Goal: Transaction & Acquisition: Obtain resource

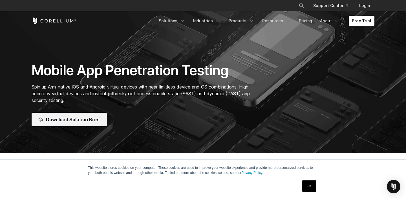
click at [55, 120] on span "Download Solution Brief" at bounding box center [73, 119] width 54 height 7
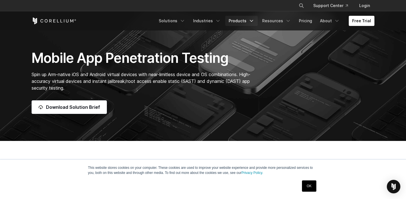
scroll to position [196, 0]
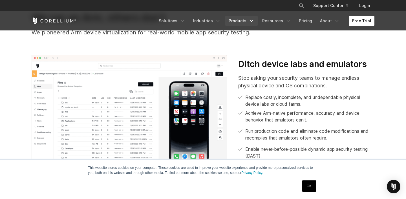
click at [240, 21] on link "Products" at bounding box center [241, 21] width 32 height 10
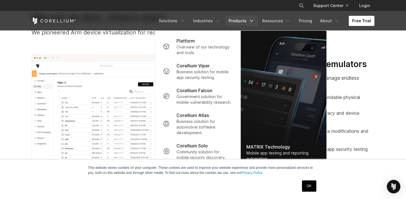
click at [88, 108] on img at bounding box center [129, 111] width 195 height 113
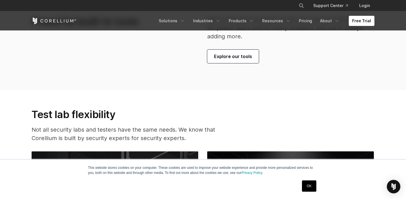
scroll to position [1319, 0]
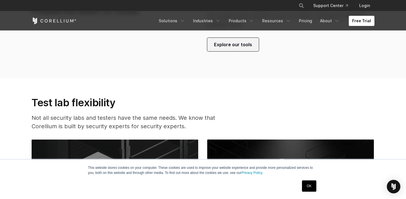
click at [208, 46] on link "Explore our tools" at bounding box center [233, 45] width 52 height 14
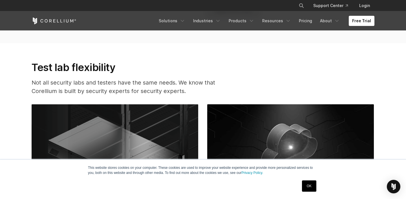
scroll to position [1398, 0]
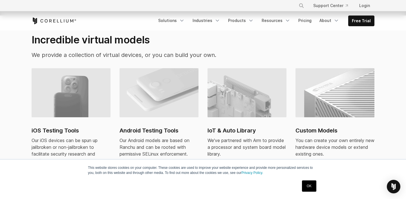
scroll to position [379, 0]
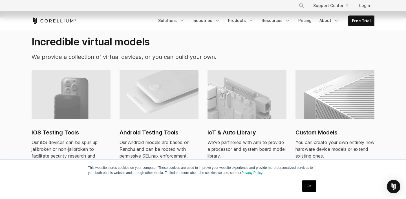
click at [157, 87] on img at bounding box center [158, 94] width 79 height 49
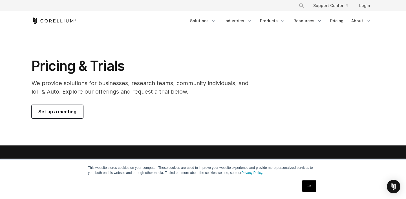
click at [347, 21] on ul "Solutions Mobile IoT" at bounding box center [280, 21] width 188 height 10
click at [341, 21] on link "Pricing" at bounding box center [337, 21] width 20 height 10
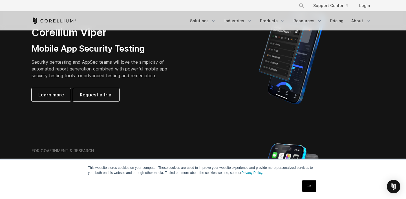
scroll to position [139, 0]
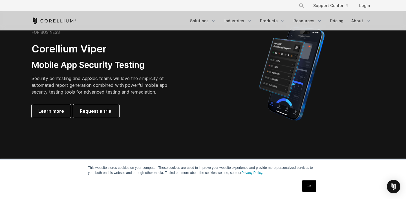
click at [190, 85] on div "FOR BUSINESS Corellium Viper Mobile App Security Testing Security pentesting an…" at bounding box center [114, 74] width 177 height 88
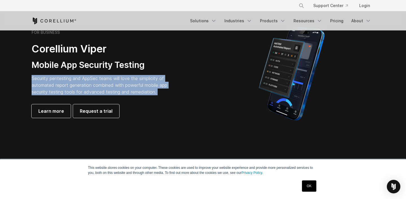
click at [190, 85] on div "FOR BUSINESS Corellium Viper Mobile App Security Testing Security pentesting an…" at bounding box center [114, 74] width 177 height 88
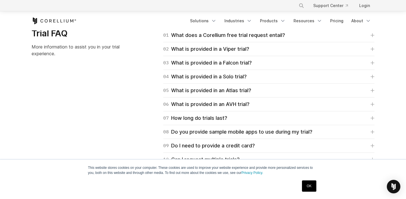
scroll to position [756, 0]
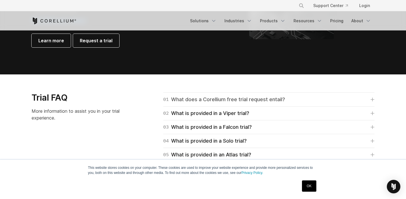
click at [251, 102] on div "01 What does a Corellium free trial request entail?" at bounding box center [224, 99] width 122 height 8
